Goal: Task Accomplishment & Management: Manage account settings

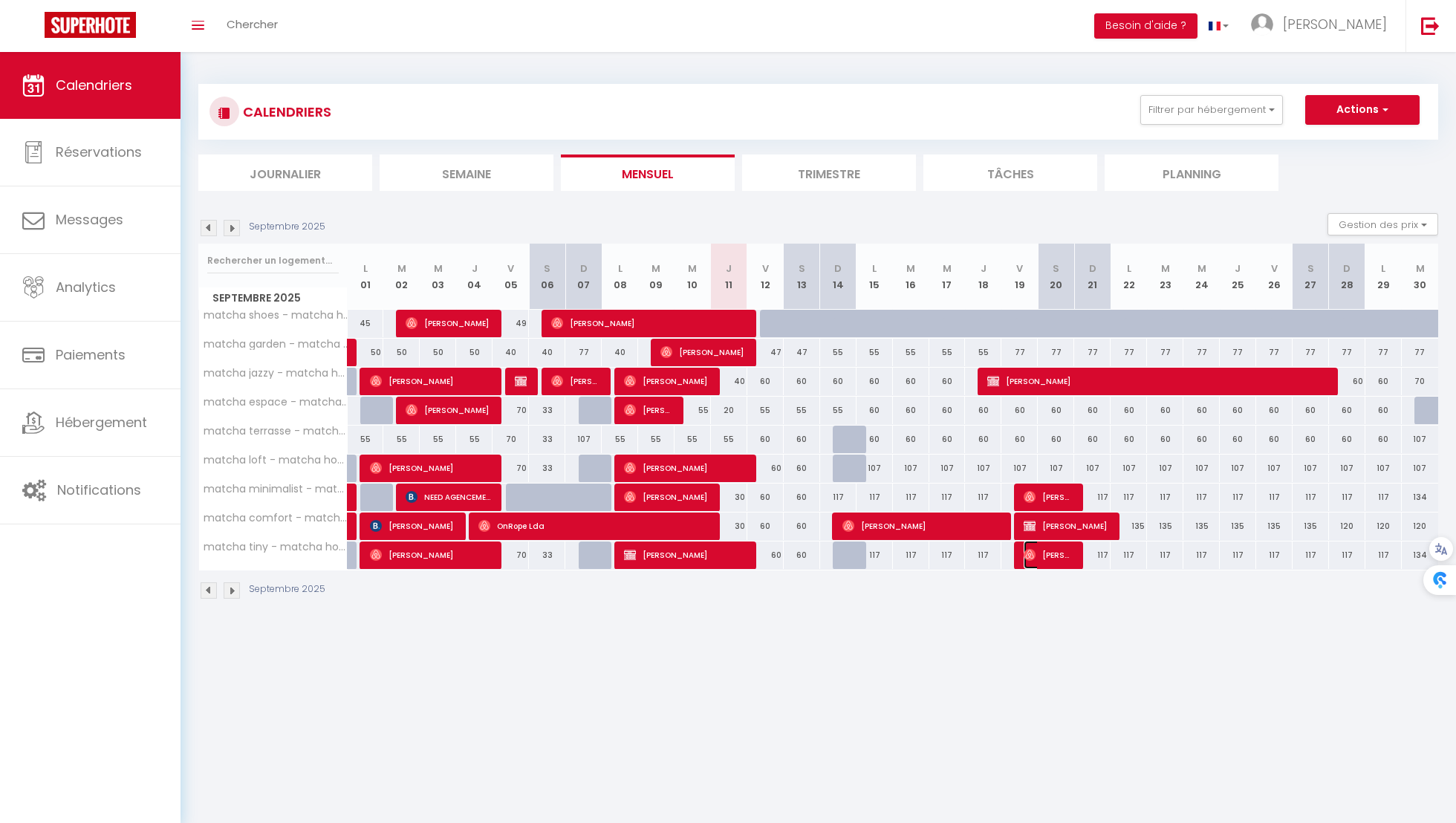
click at [1036, 550] on span "[PERSON_NAME]" at bounding box center [1047, 555] width 49 height 28
select select "OK"
select select "1"
select select "0"
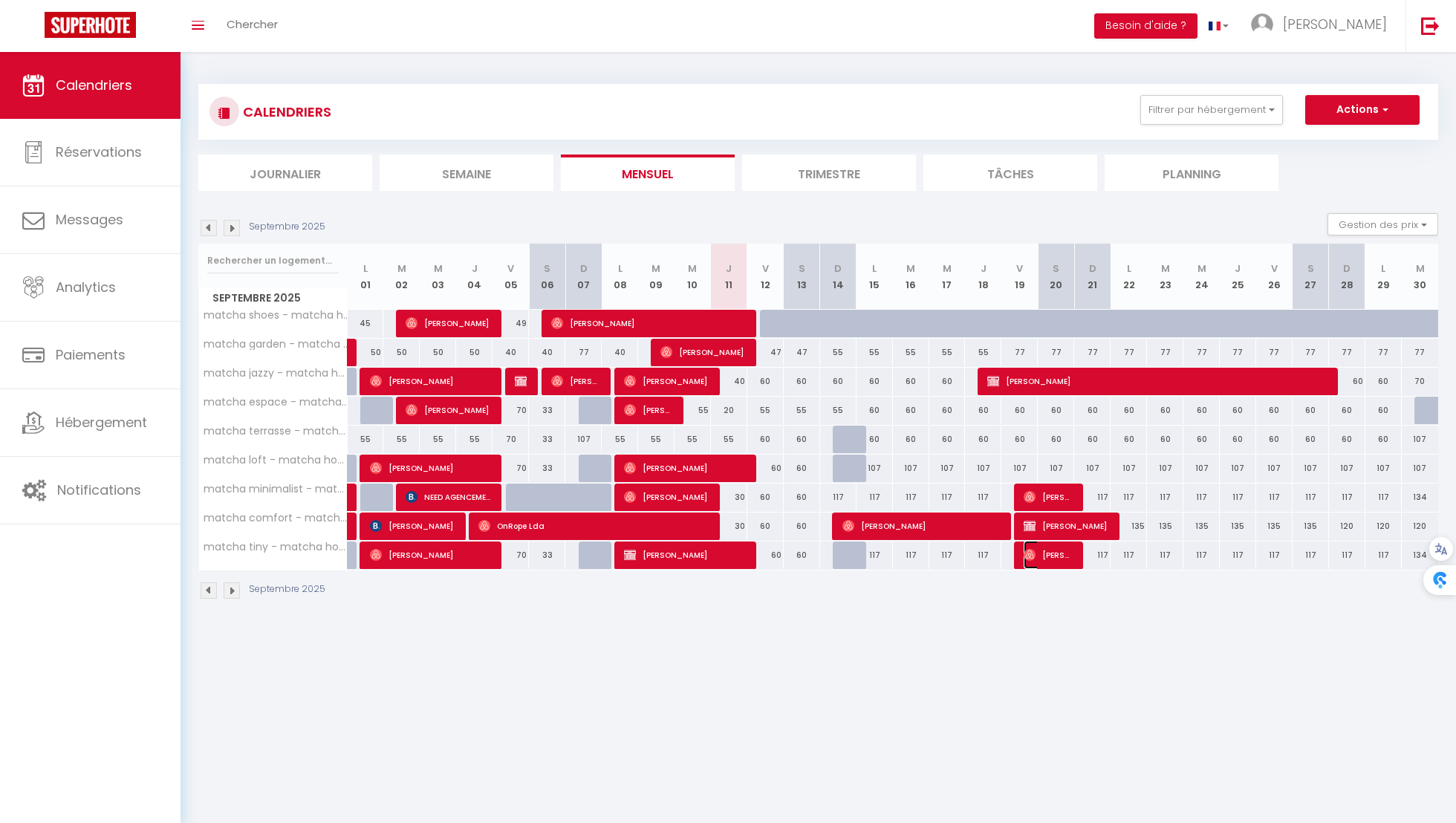
select select "1"
select select
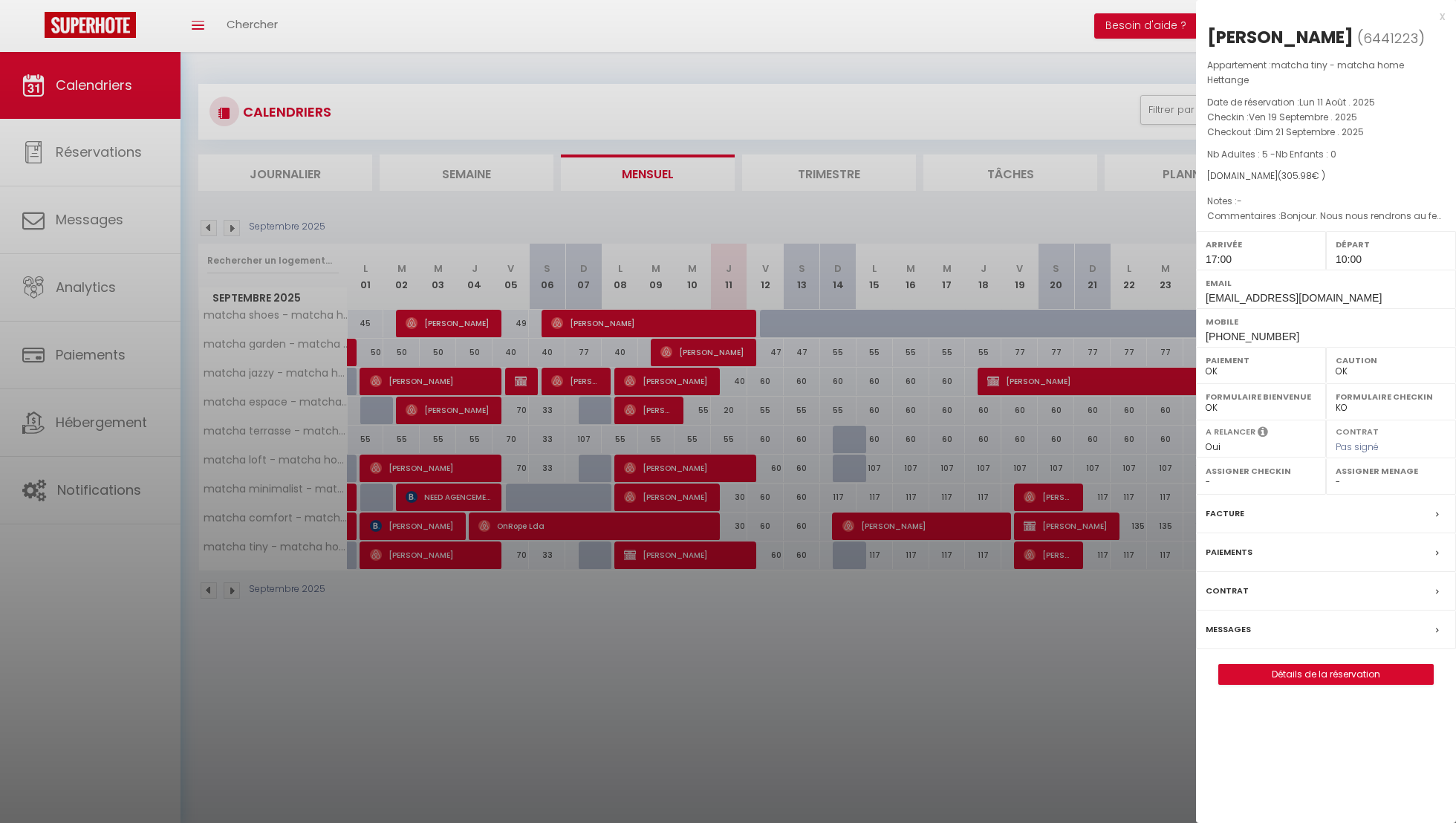
click at [1040, 531] on div at bounding box center [728, 411] width 1456 height 823
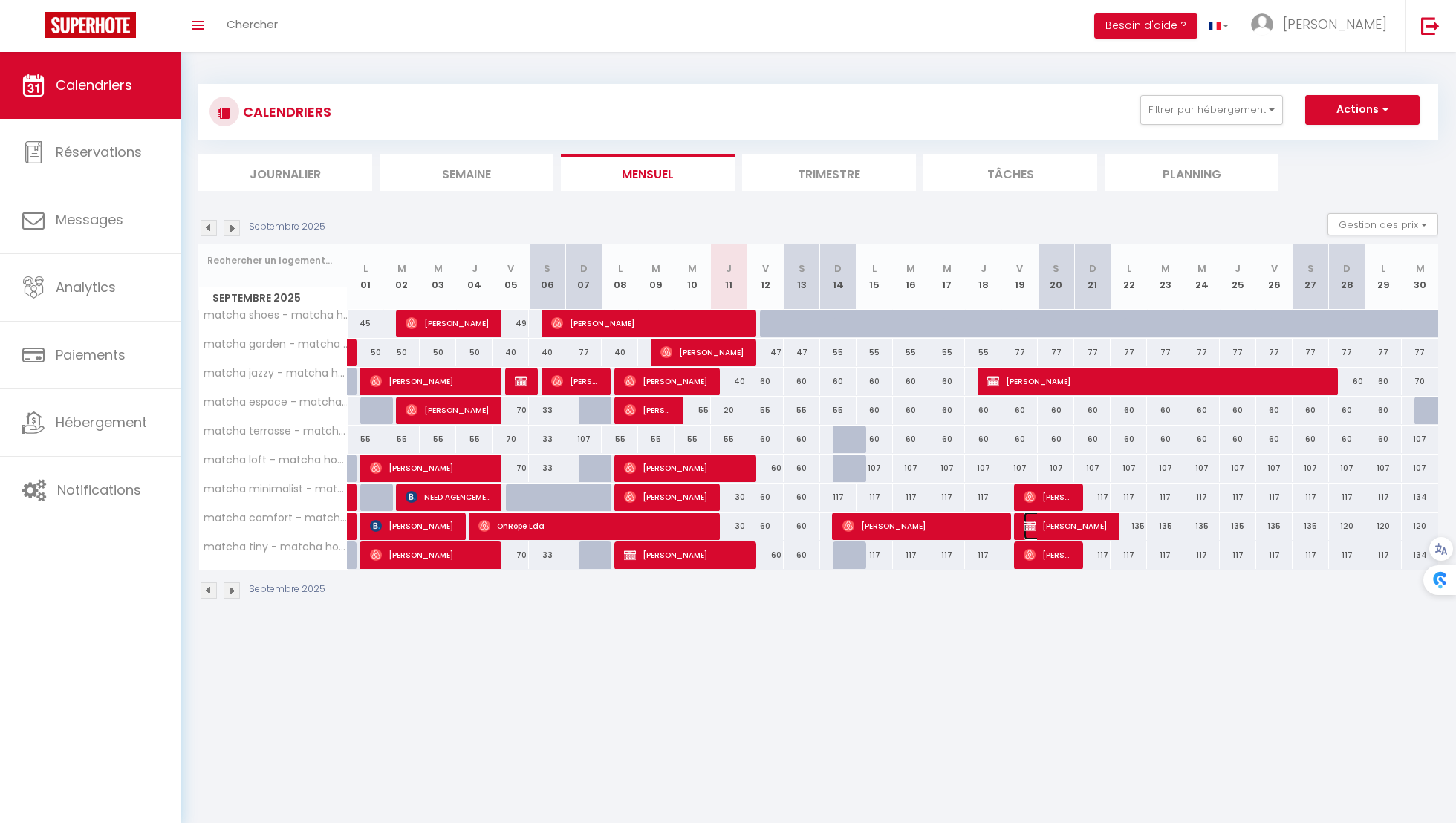
click at [1040, 528] on span "[PERSON_NAME]" at bounding box center [1066, 526] width 85 height 28
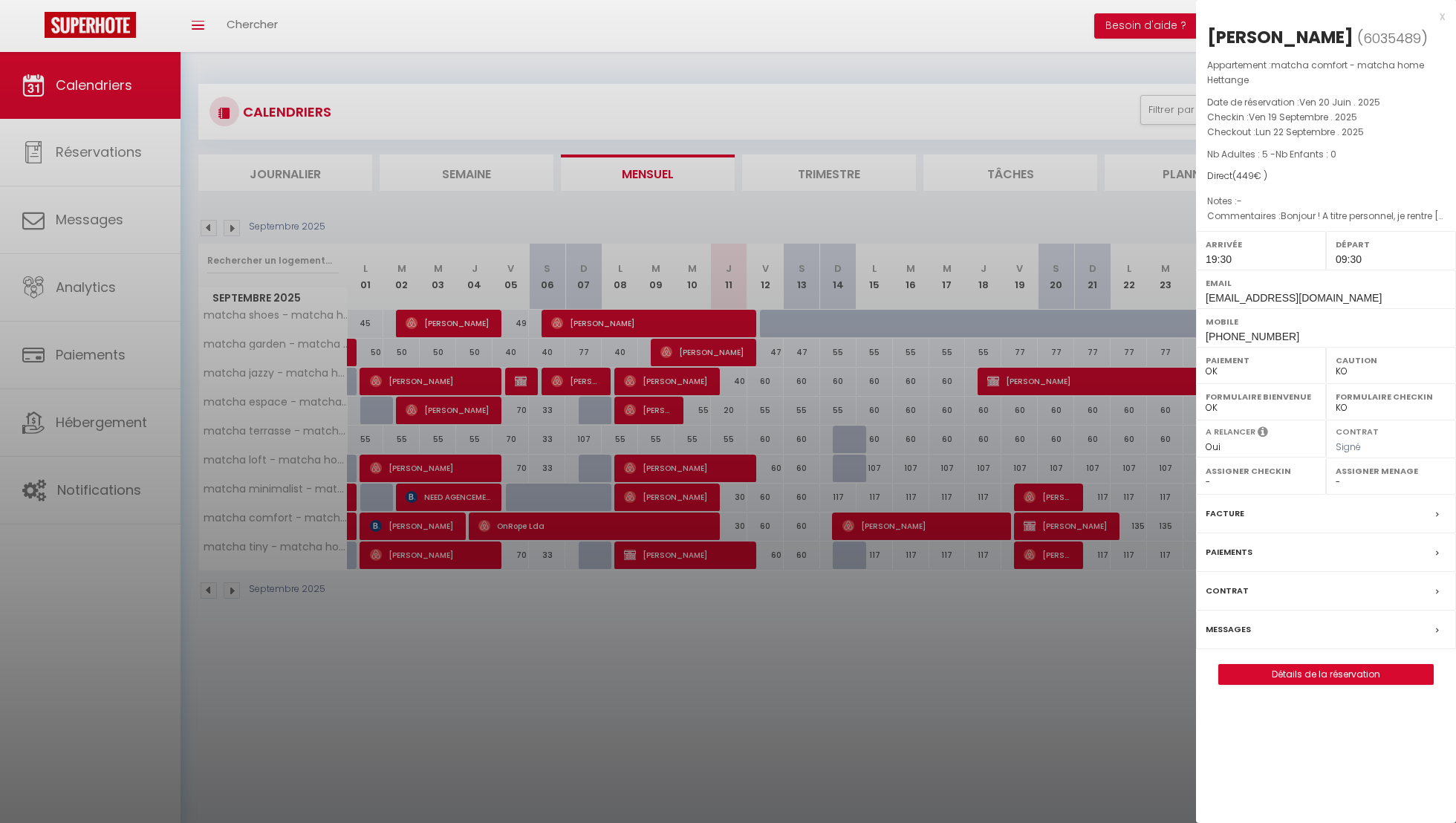
click at [1044, 513] on div at bounding box center [728, 411] width 1456 height 823
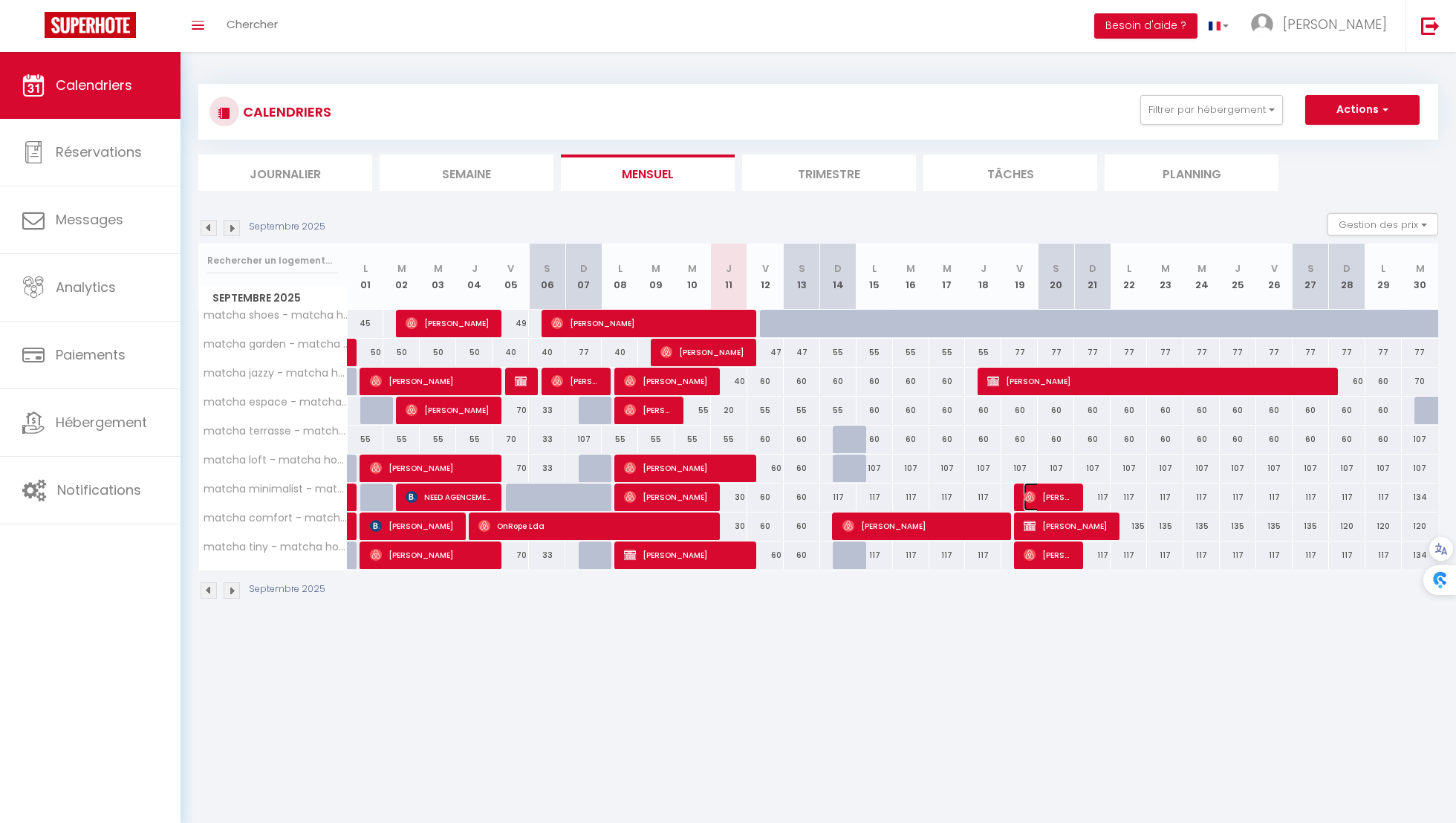
click at [1046, 497] on span "[PERSON_NAME]" at bounding box center [1047, 497] width 49 height 28
select select "OK"
select select "1"
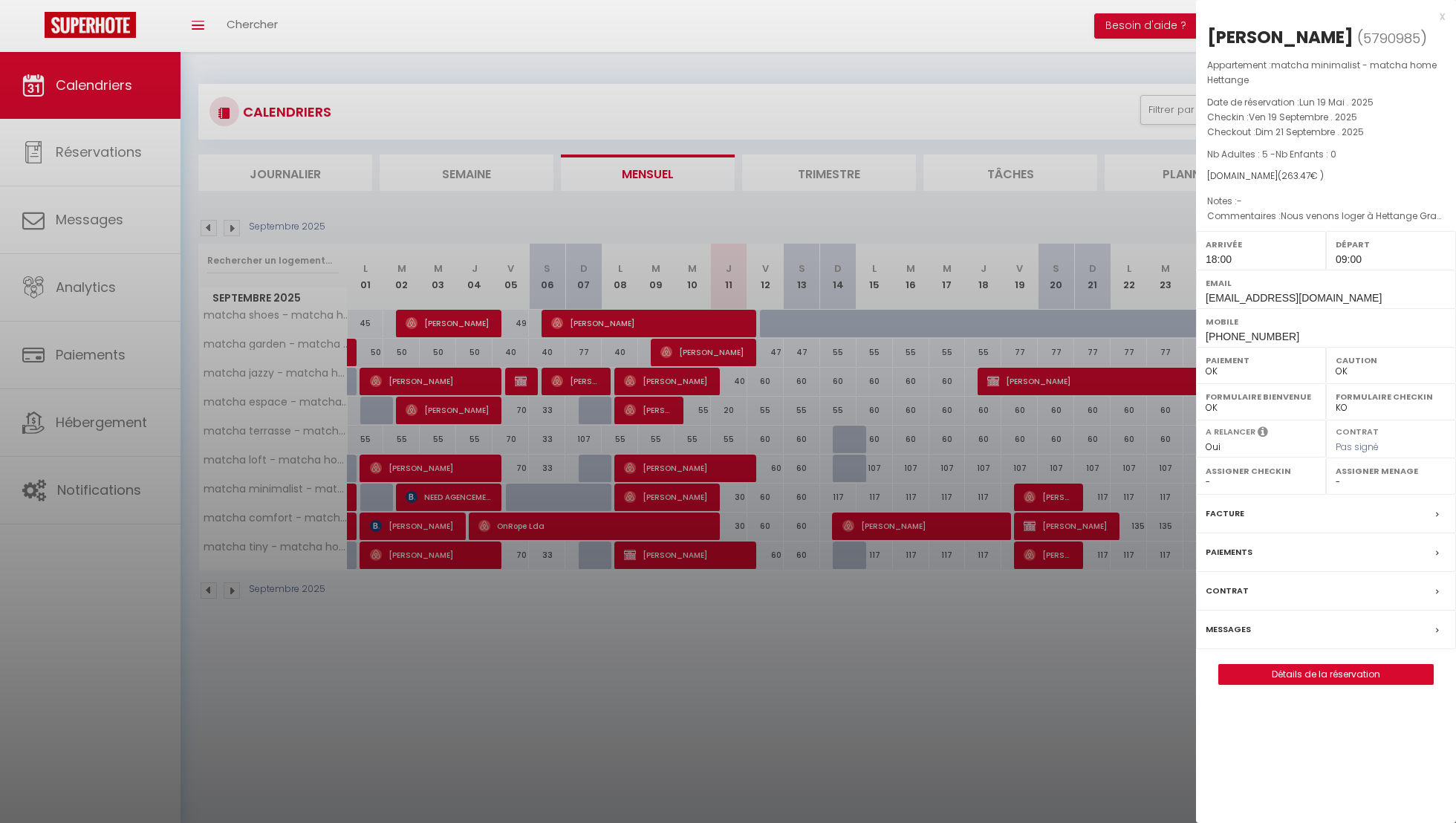
click at [1046, 497] on div at bounding box center [728, 411] width 1456 height 823
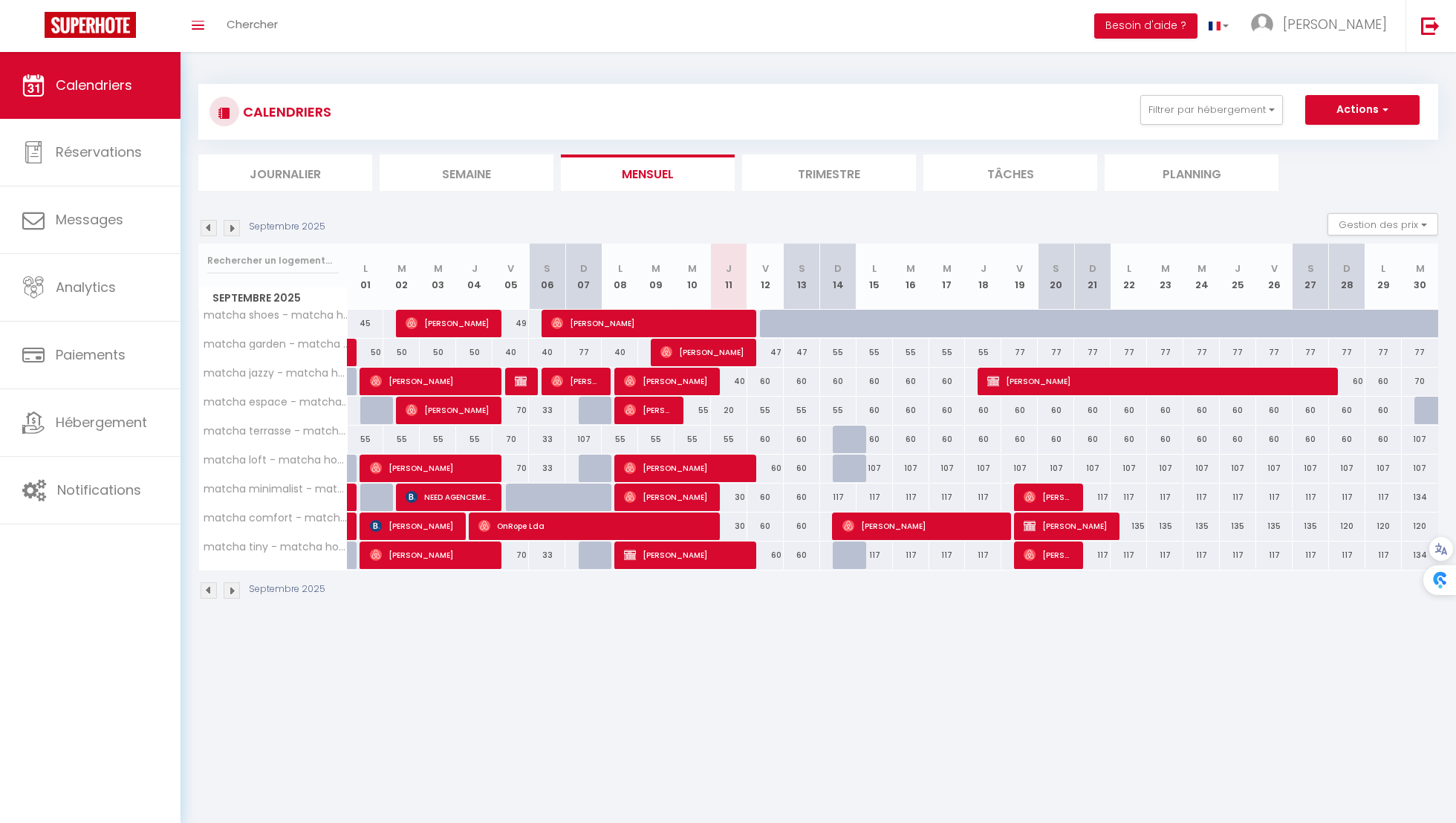
click at [839, 491] on div "117" at bounding box center [837, 497] width 36 height 27
type input "117"
type input "Dim 14 Septembre 2025"
type input "Lun 15 Septembre 2025"
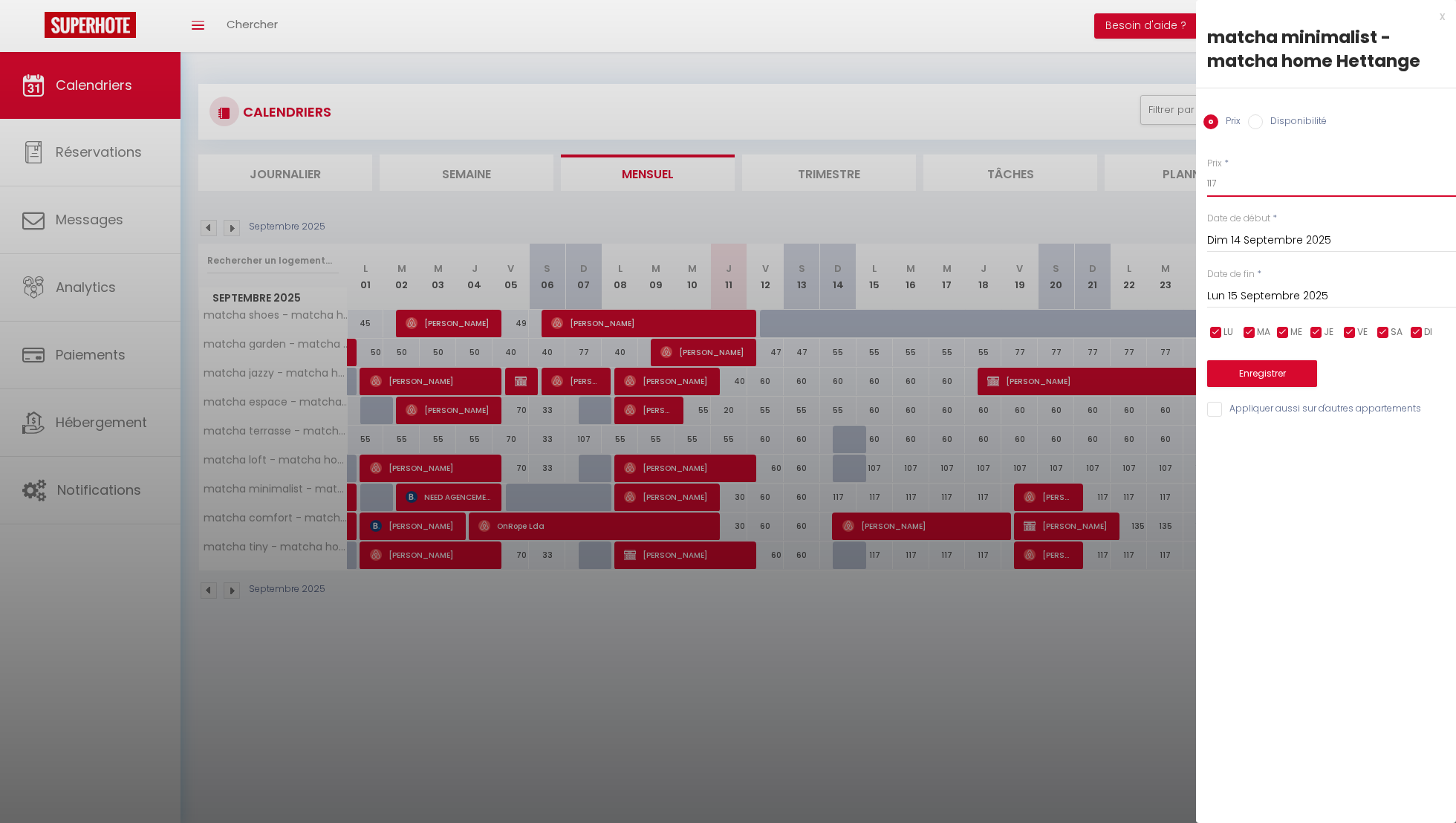
click at [1249, 174] on input "117" at bounding box center [1332, 183] width 249 height 26
click at [1254, 180] on input "117" at bounding box center [1332, 183] width 249 height 26
type input "60"
click at [1287, 289] on input "Lun 15 Septembre 2025" at bounding box center [1332, 296] width 249 height 19
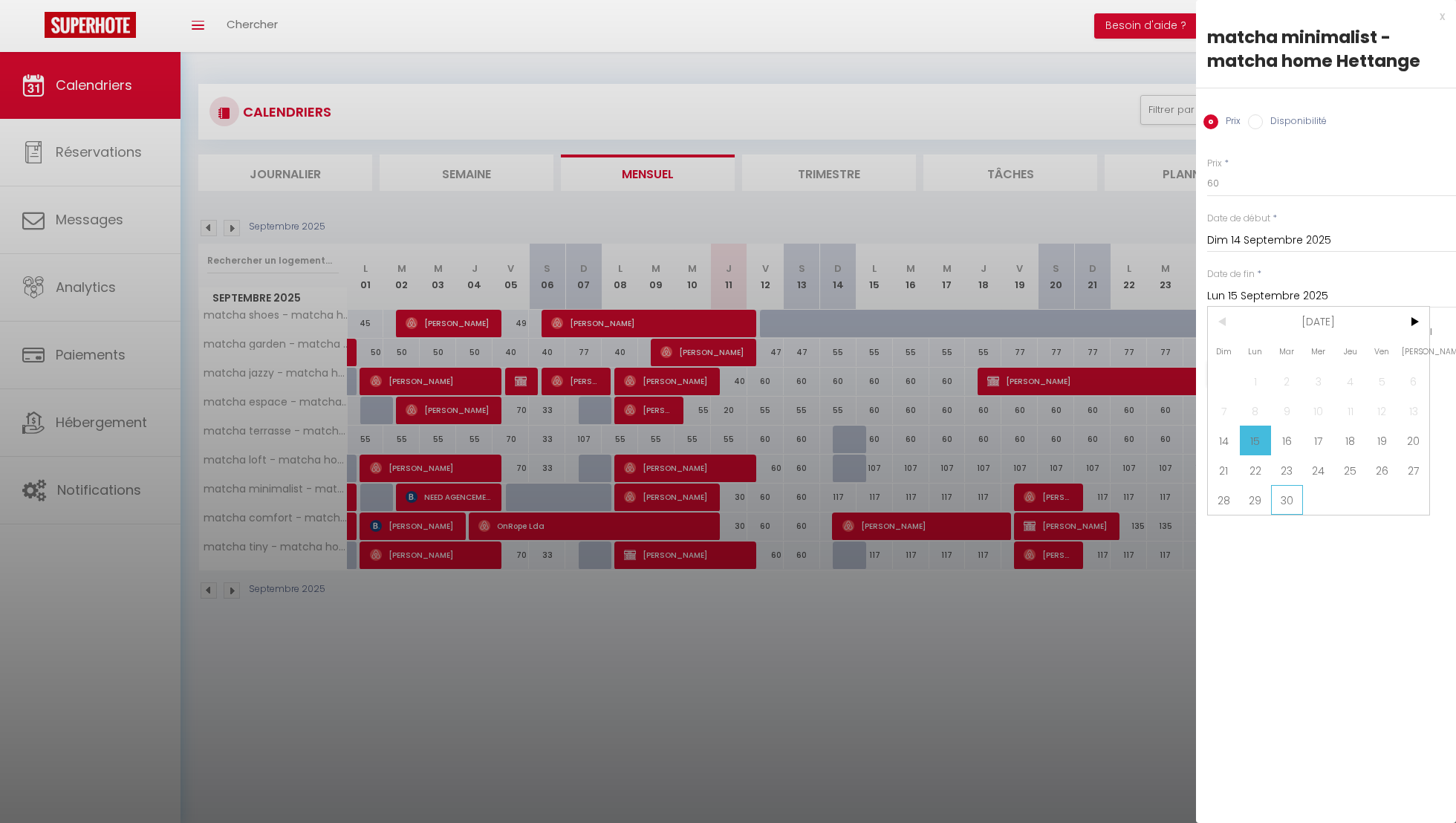
click at [1285, 494] on span "30" at bounding box center [1287, 500] width 32 height 30
type input "[DATE]"
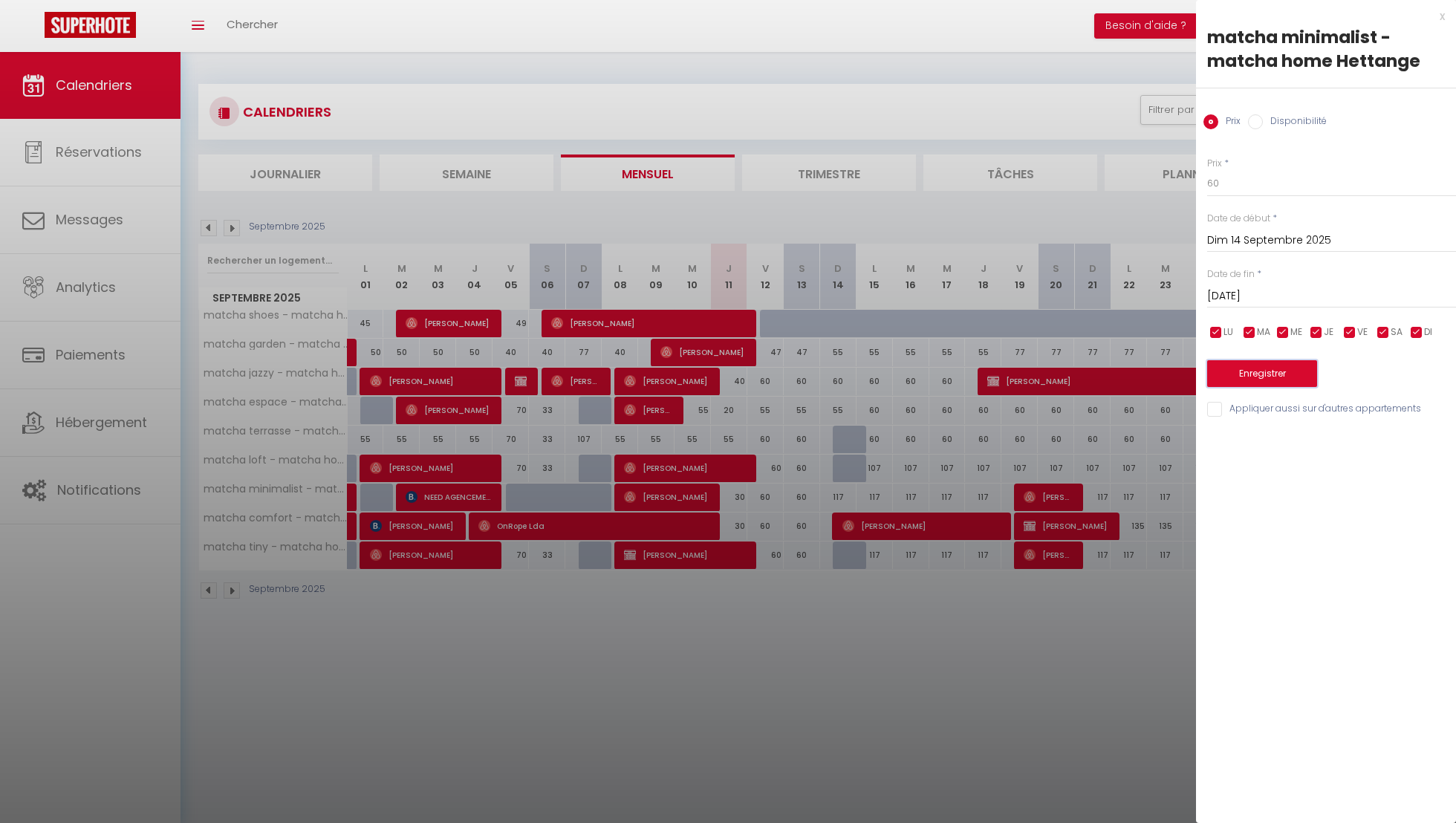
click at [1281, 365] on button "Enregistrer" at bounding box center [1262, 373] width 110 height 26
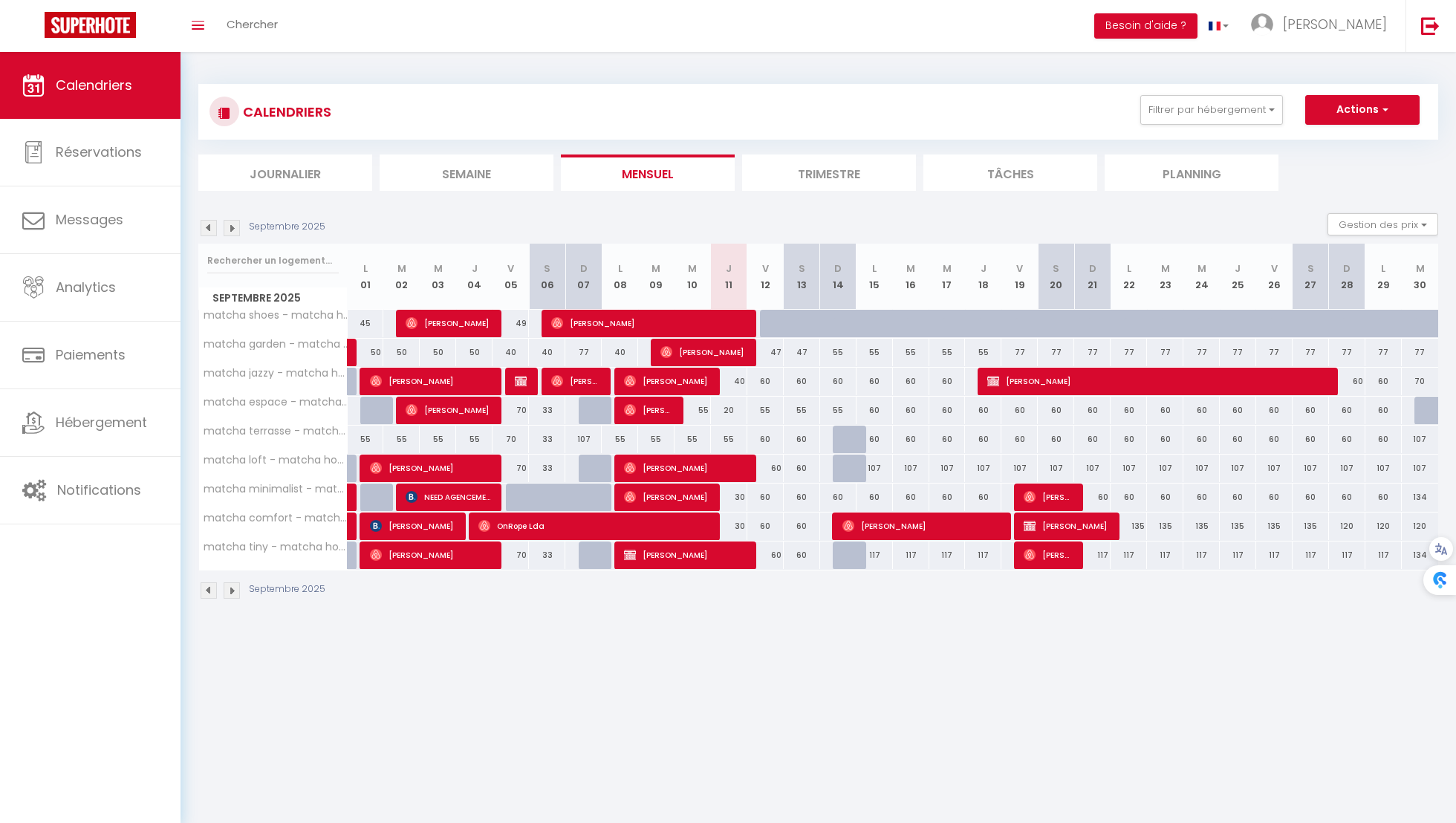
click at [877, 438] on div "60" at bounding box center [874, 438] width 36 height 27
type input "60"
type input "Lun 15 Septembre 2025"
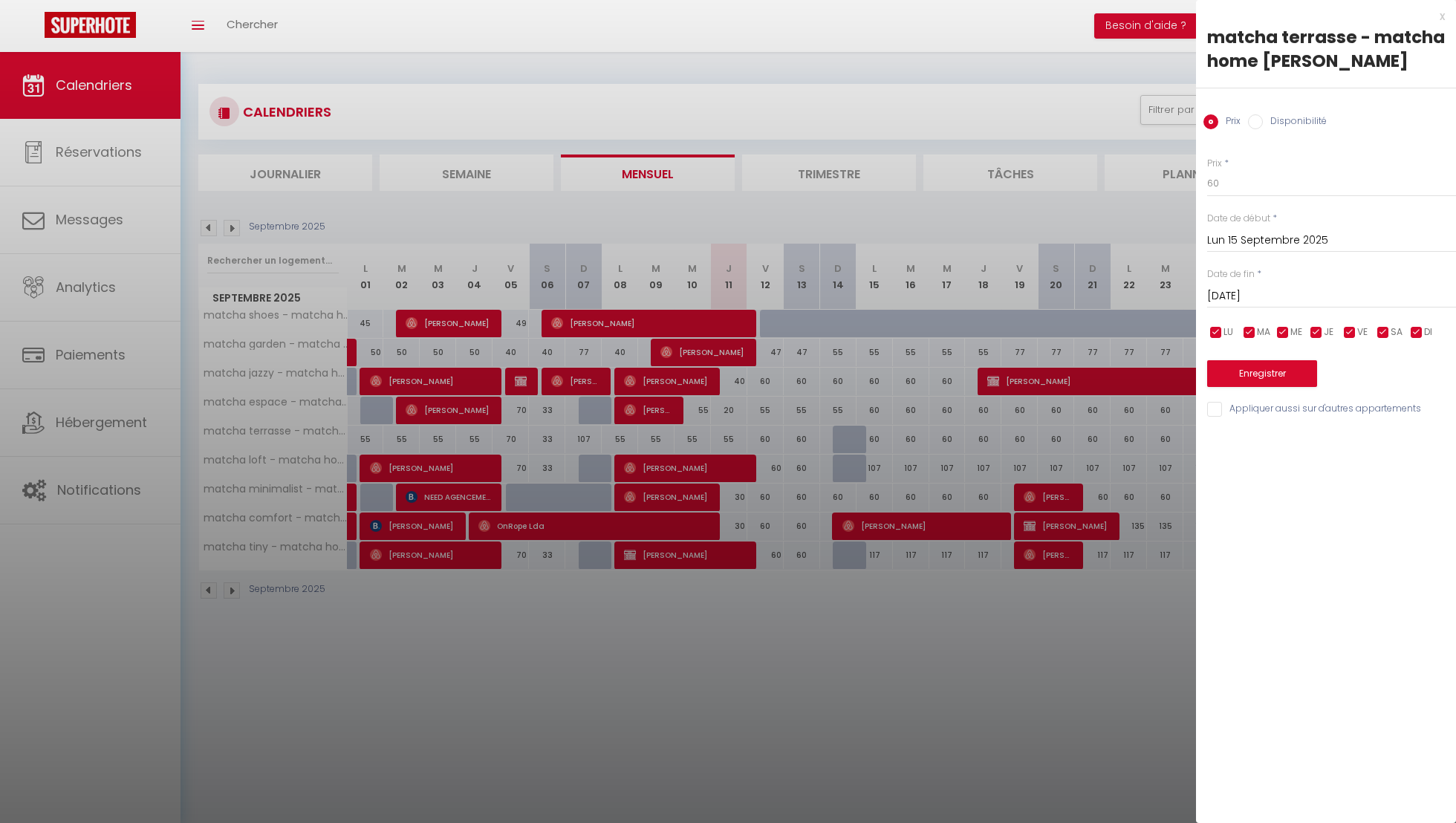
click at [1306, 303] on input "[DATE]" at bounding box center [1332, 296] width 249 height 19
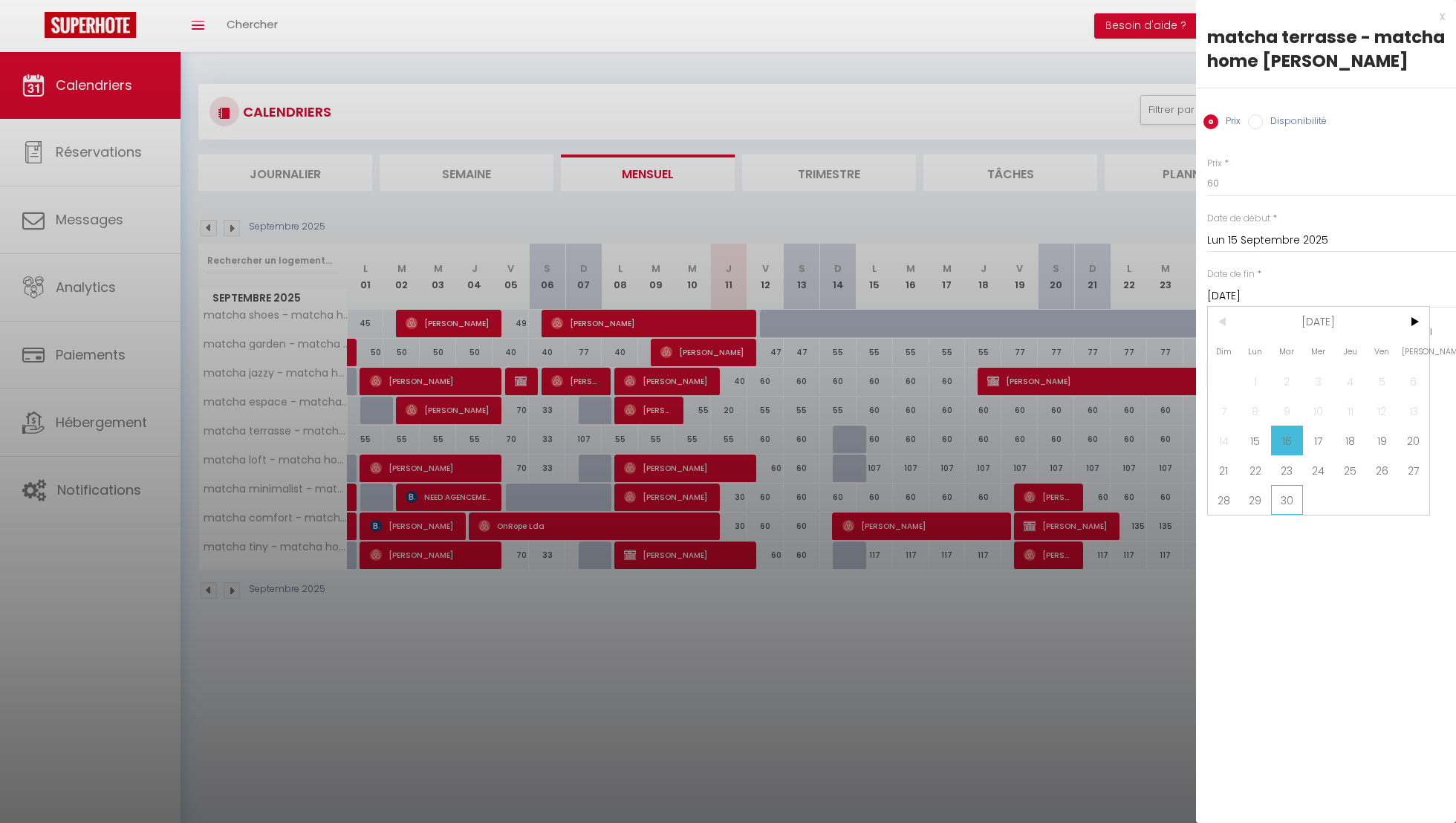
click at [1296, 500] on span "30" at bounding box center [1287, 500] width 32 height 30
type input "[DATE]"
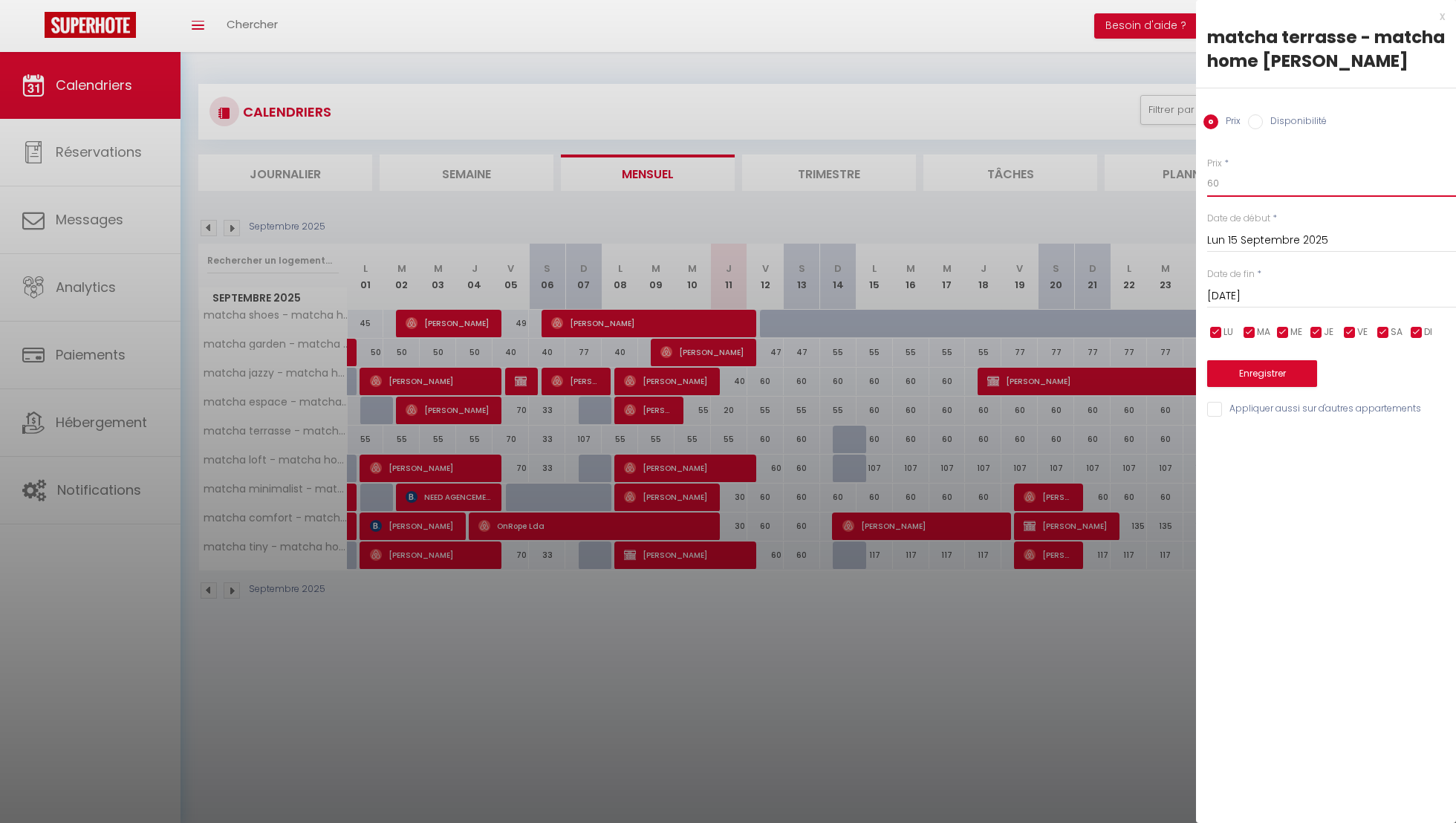
drag, startPoint x: 1302, startPoint y: 185, endPoint x: 1015, endPoint y: 170, distance: 287.4
click at [1020, 172] on body "🟢 Des questions ou besoin d'assistance pour la migration AirBnB? Connectez-vous…" at bounding box center [728, 463] width 1456 height 823
type input "107"
click at [1227, 370] on button "Enregistrer" at bounding box center [1262, 373] width 110 height 26
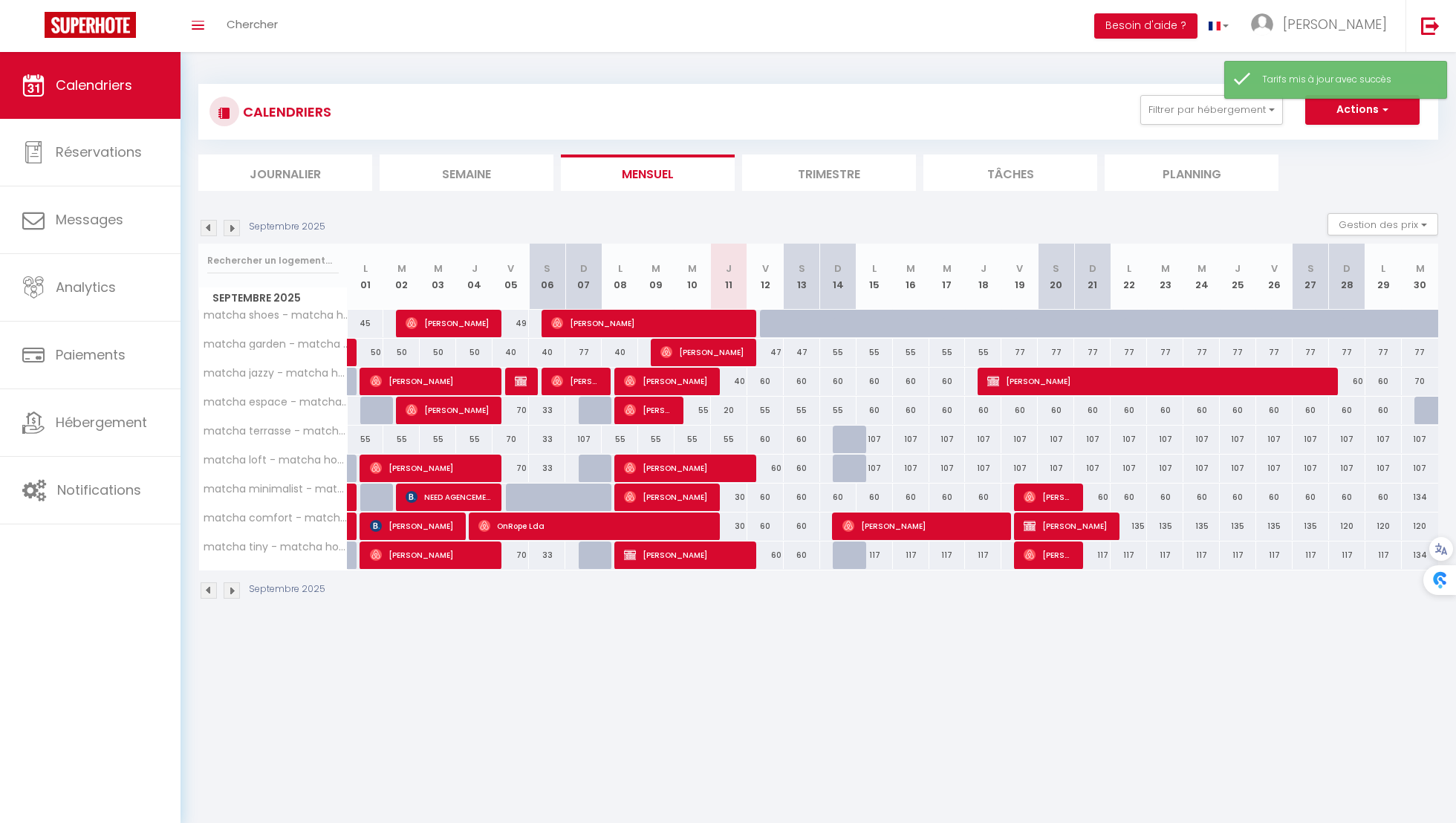
click at [882, 468] on div "107" at bounding box center [874, 468] width 36 height 27
type input "107"
type input "Lun 15 Septembre 2025"
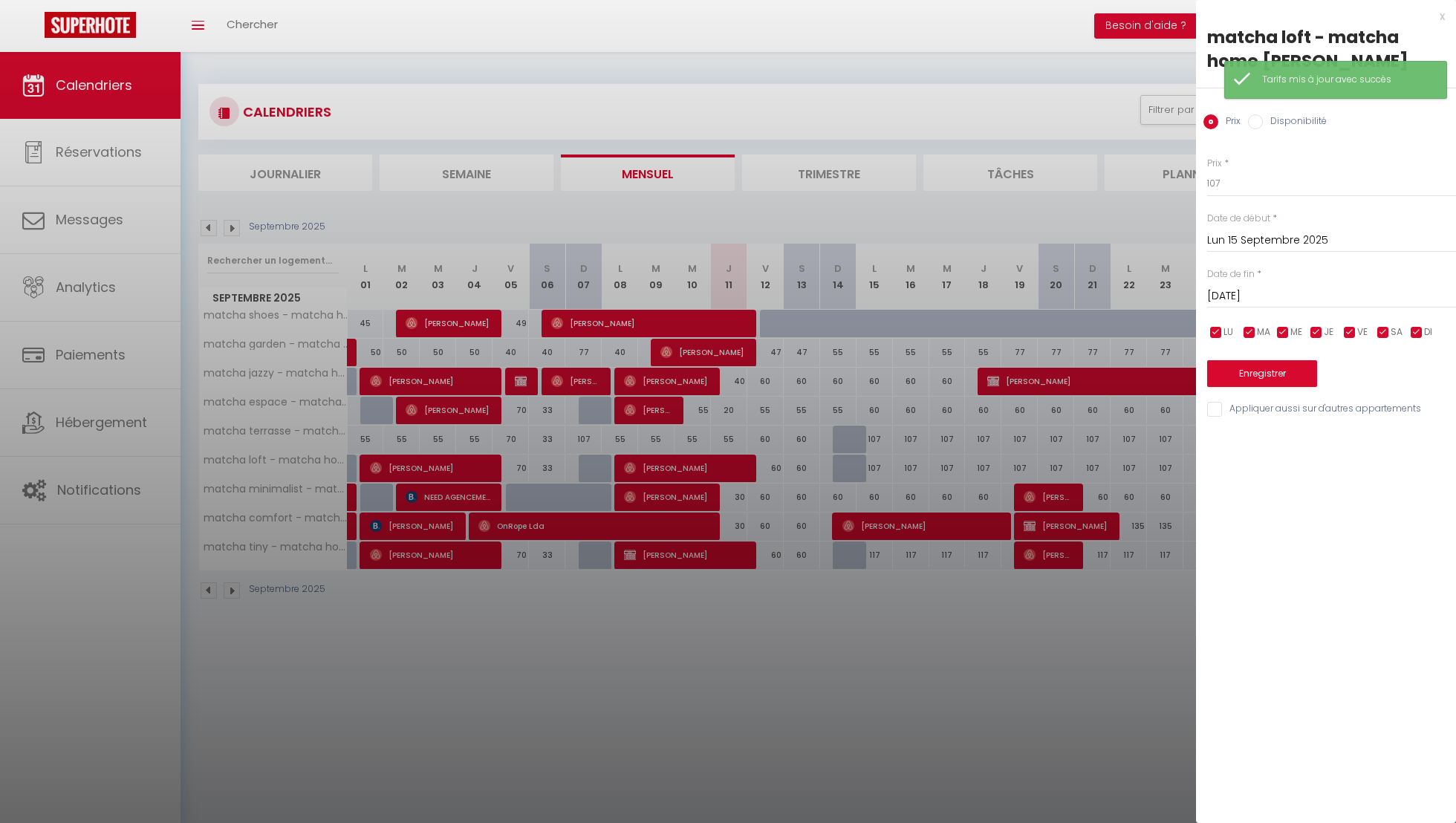
click at [1255, 292] on input "[DATE]" at bounding box center [1332, 296] width 249 height 19
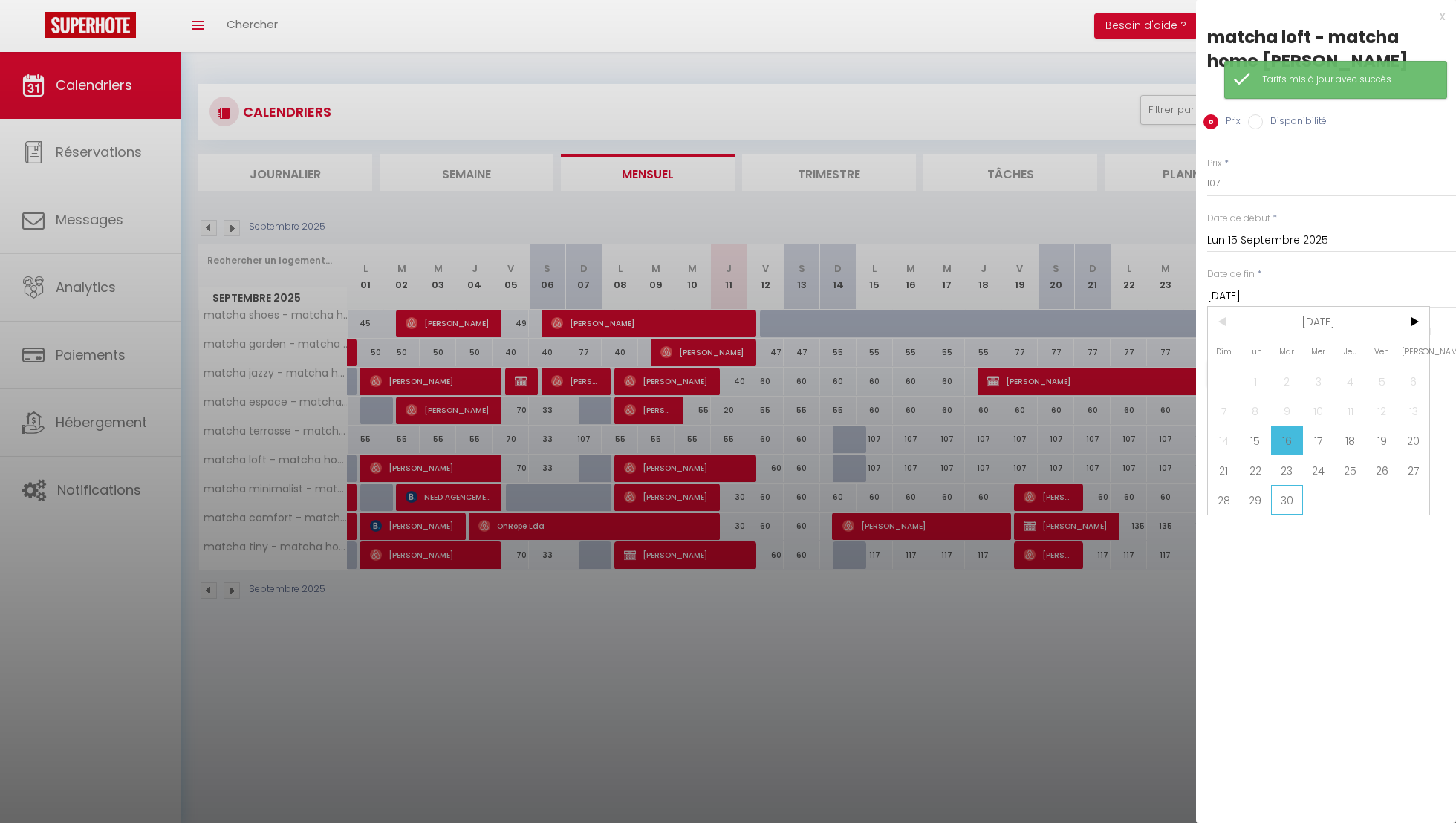
click at [1288, 493] on span "30" at bounding box center [1287, 500] width 32 height 30
type input "[DATE]"
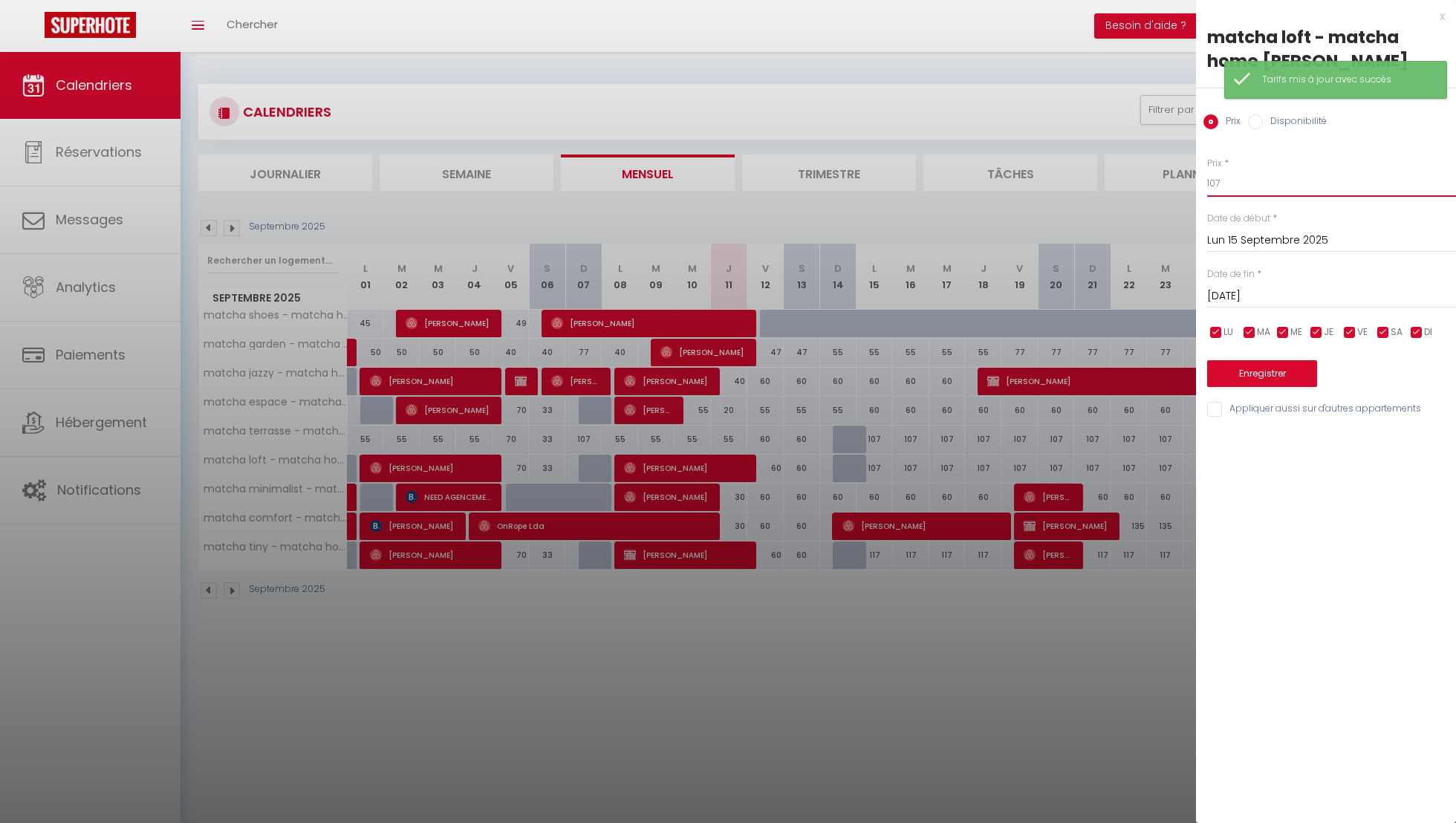
drag, startPoint x: 1267, startPoint y: 188, endPoint x: 1115, endPoint y: 160, distance: 154.6
click at [1116, 161] on body "🟢 Des questions ou besoin d'assistance pour la migration AirBnB? Connectez-vous…" at bounding box center [728, 463] width 1456 height 823
type input "60"
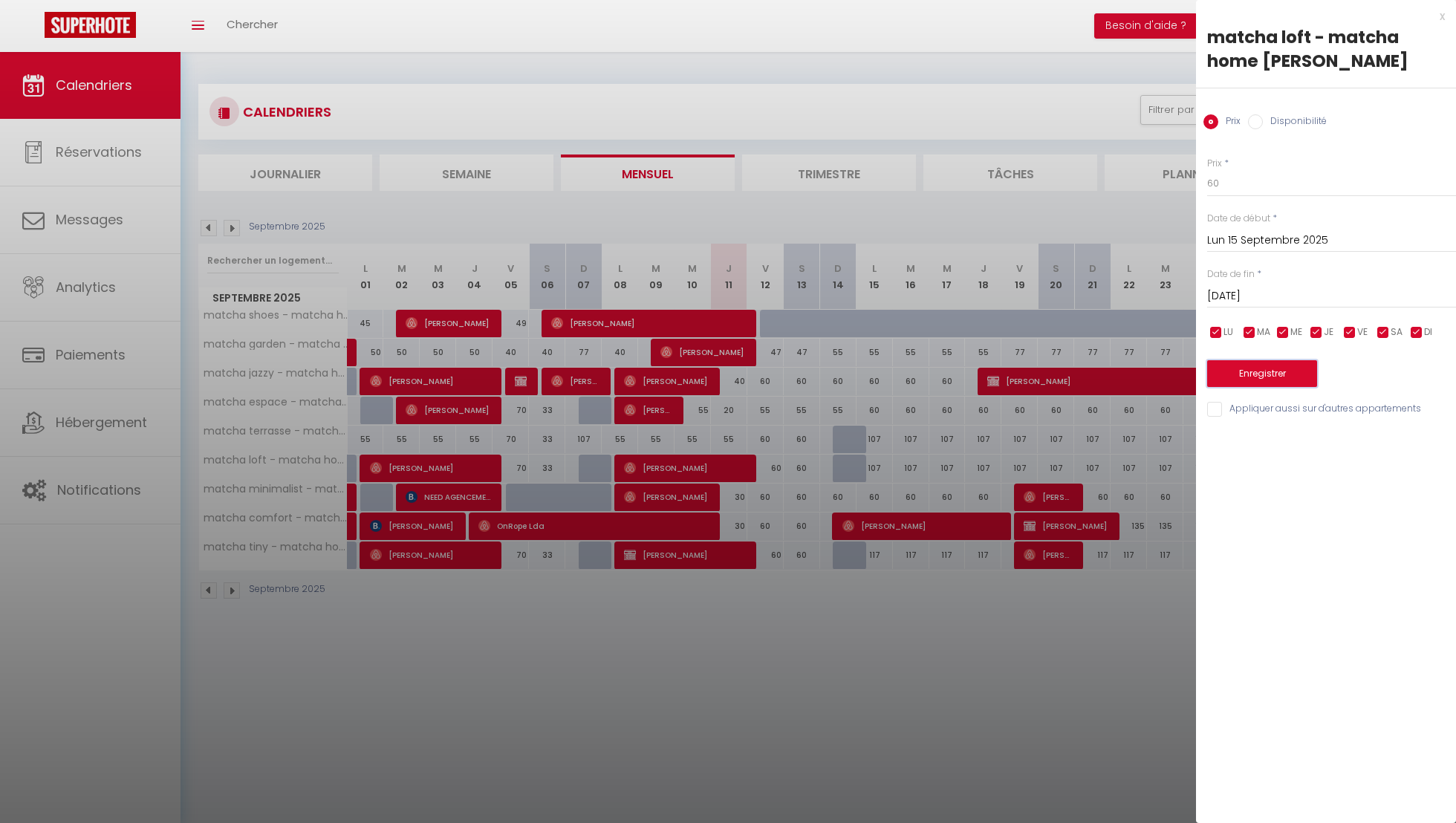
click at [1283, 375] on button "Enregistrer" at bounding box center [1262, 373] width 110 height 26
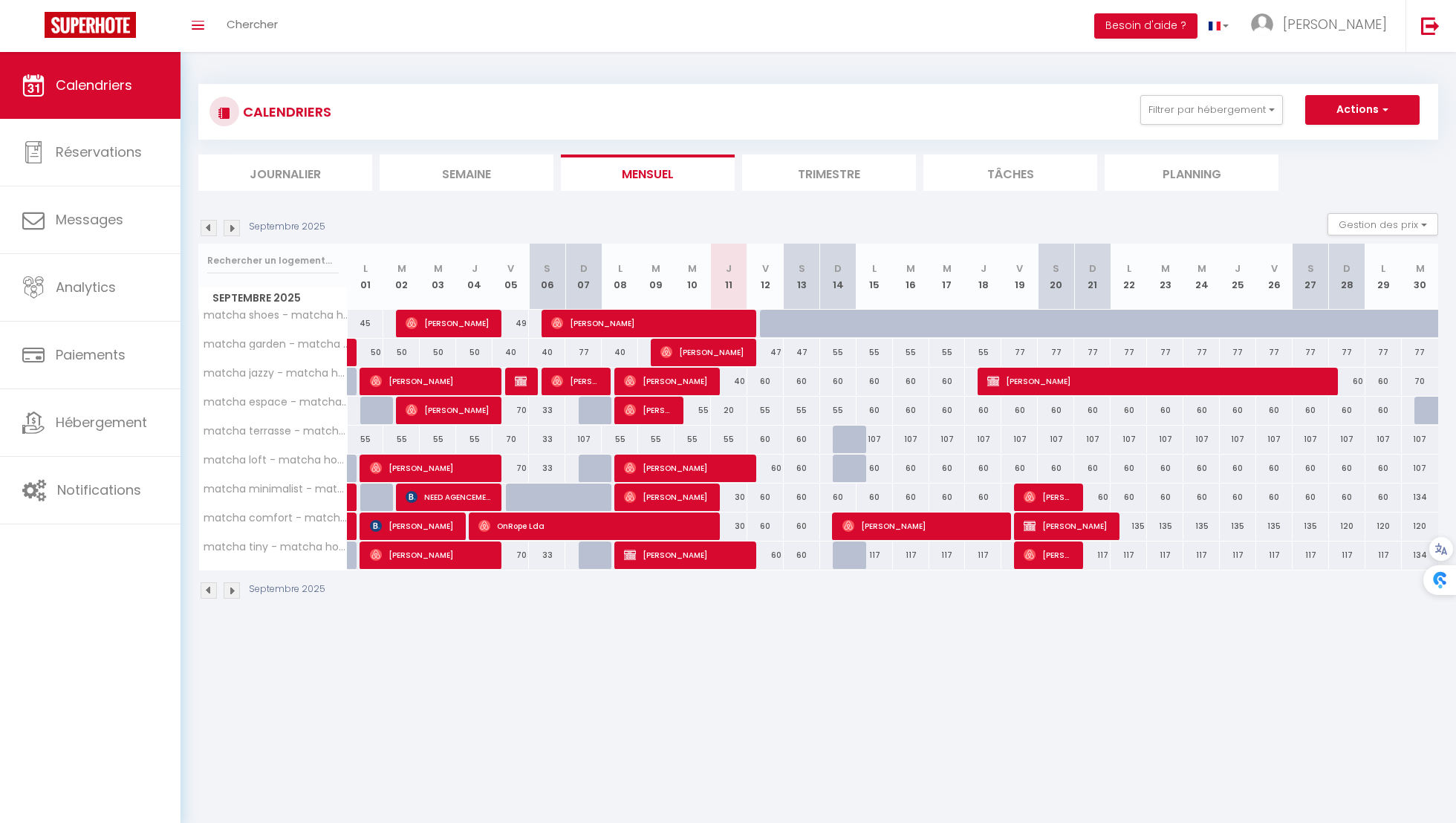
click at [1132, 523] on div "135" at bounding box center [1128, 526] width 36 height 27
type input "135"
type input "Lun 22 Septembre 2025"
type input "[DATE]"
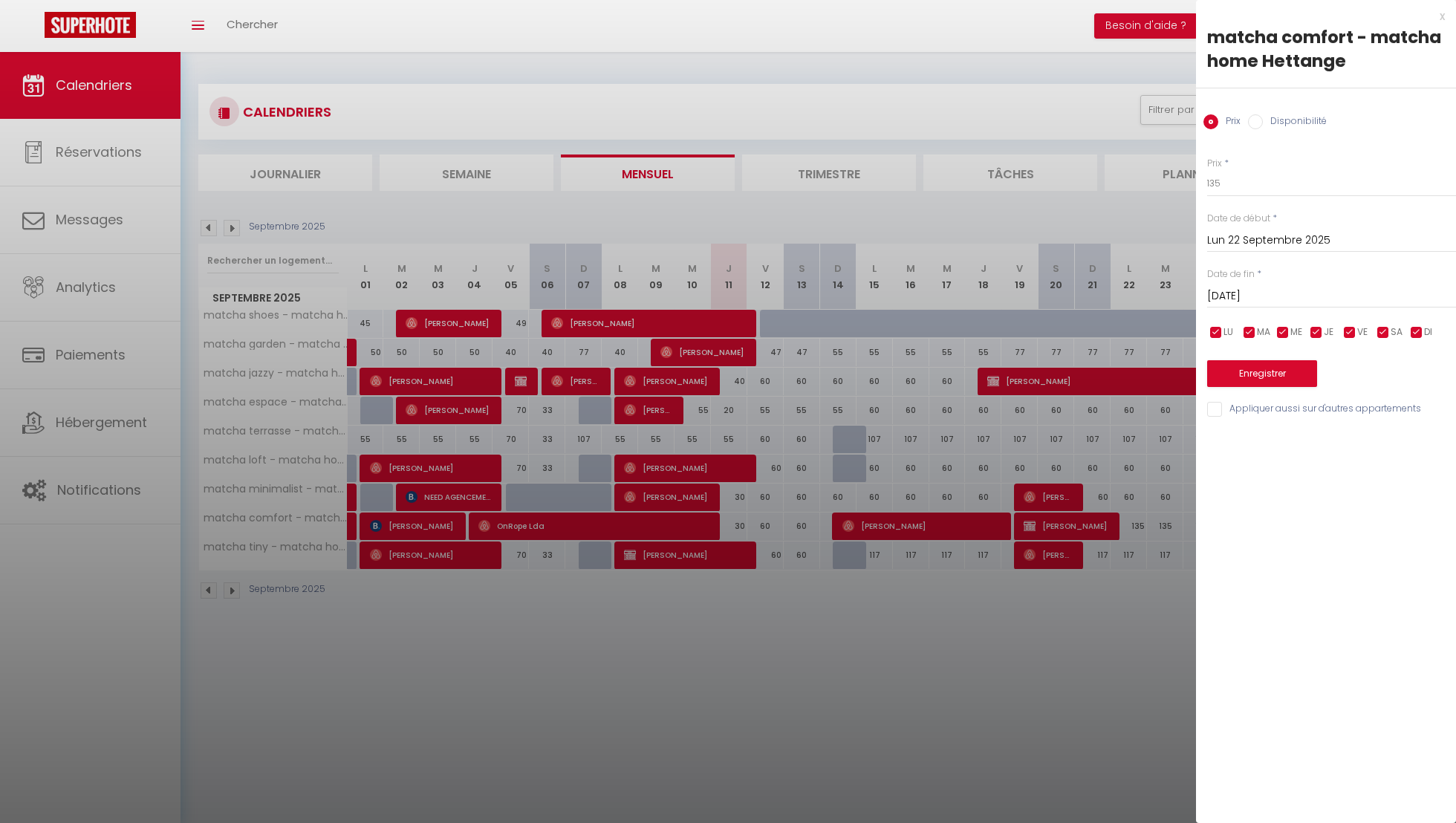
click at [1004, 289] on div at bounding box center [728, 411] width 1456 height 823
